Goal: Task Accomplishment & Management: Manage account settings

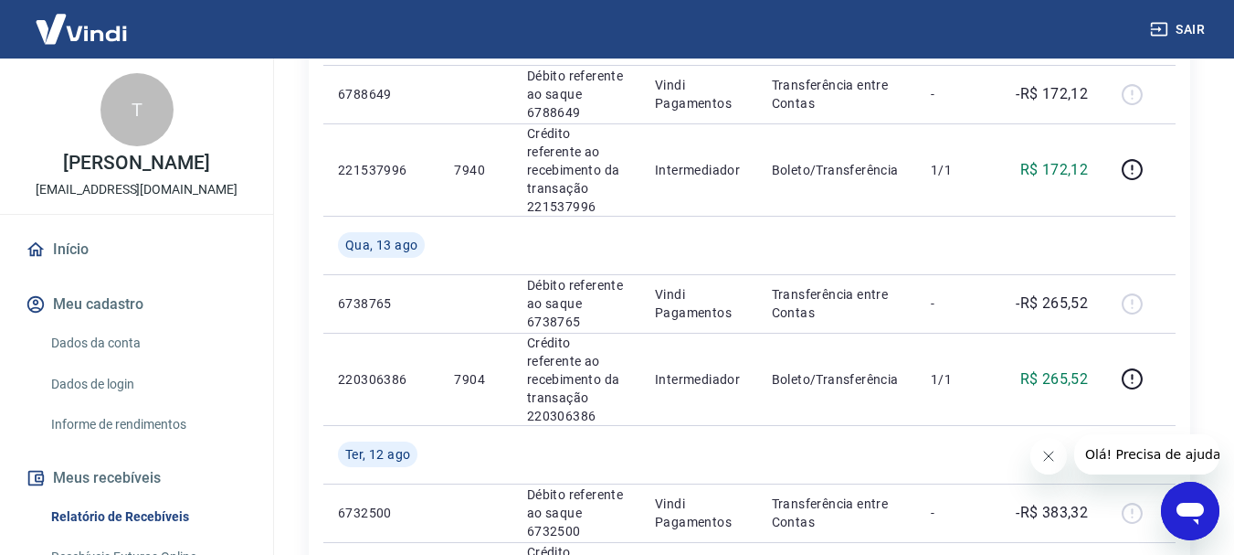
scroll to position [457, 0]
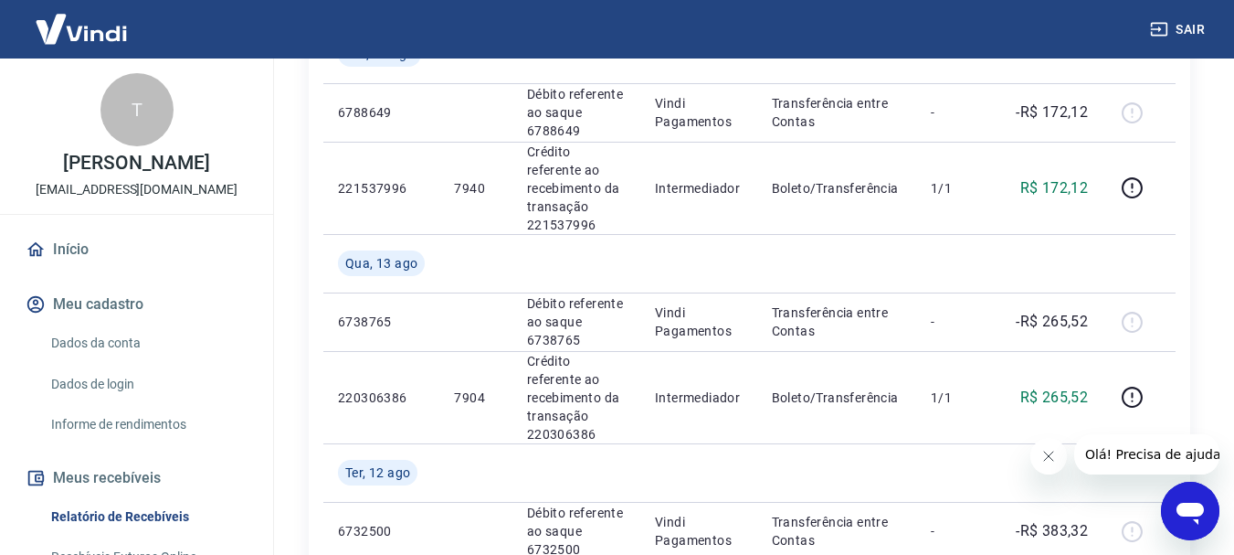
click at [65, 268] on link "Início" at bounding box center [136, 249] width 229 height 40
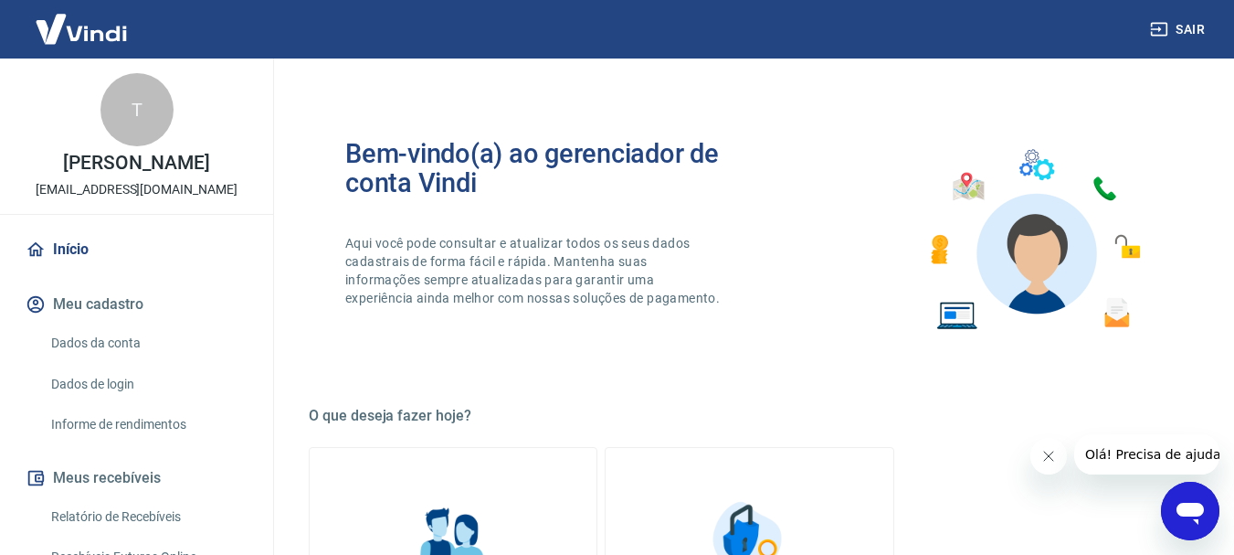
click at [84, 23] on img at bounding box center [81, 29] width 119 height 56
click at [72, 268] on link "Início" at bounding box center [136, 249] width 229 height 40
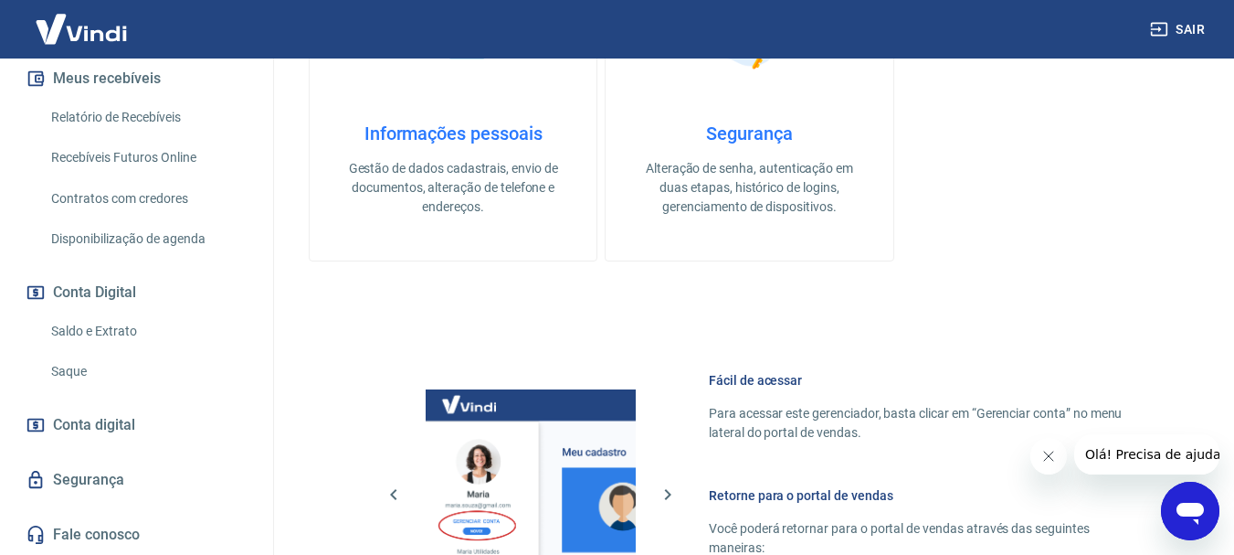
scroll to position [548, 0]
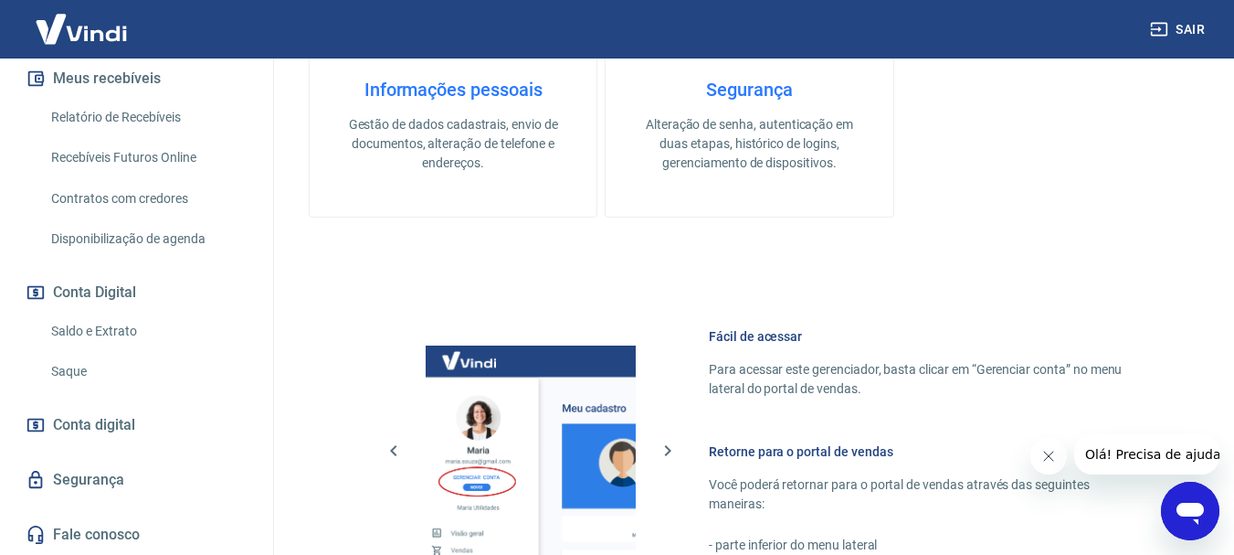
click at [111, 330] on link "Saldo e Extrato" at bounding box center [147, 330] width 207 height 37
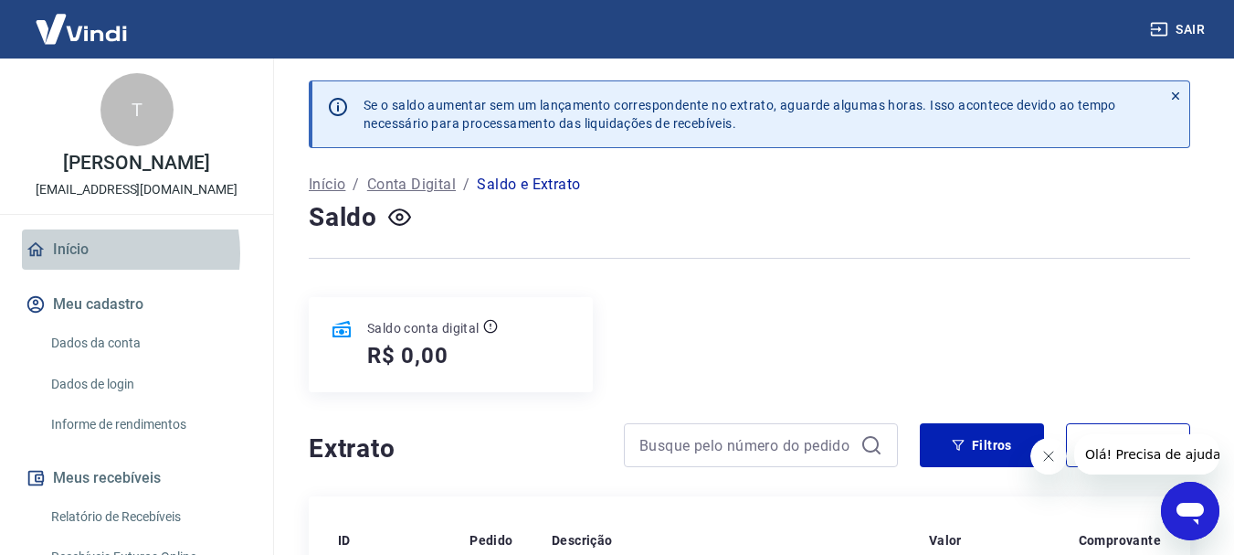
click at [85, 270] on link "Início" at bounding box center [136, 249] width 229 height 40
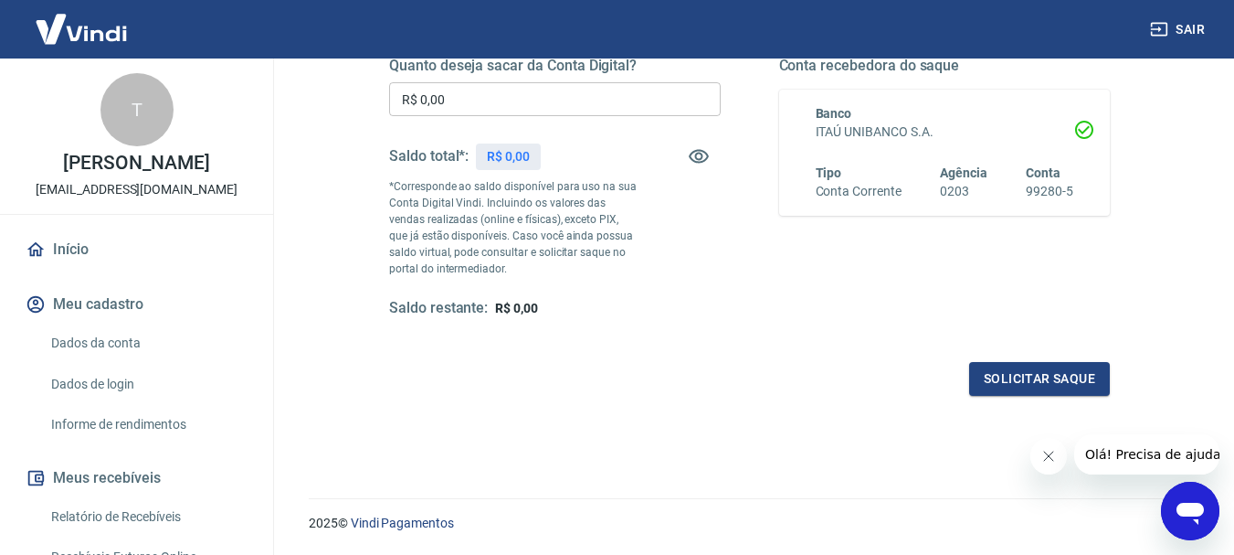
scroll to position [365, 0]
